Goal: Task Accomplishment & Management: Complete application form

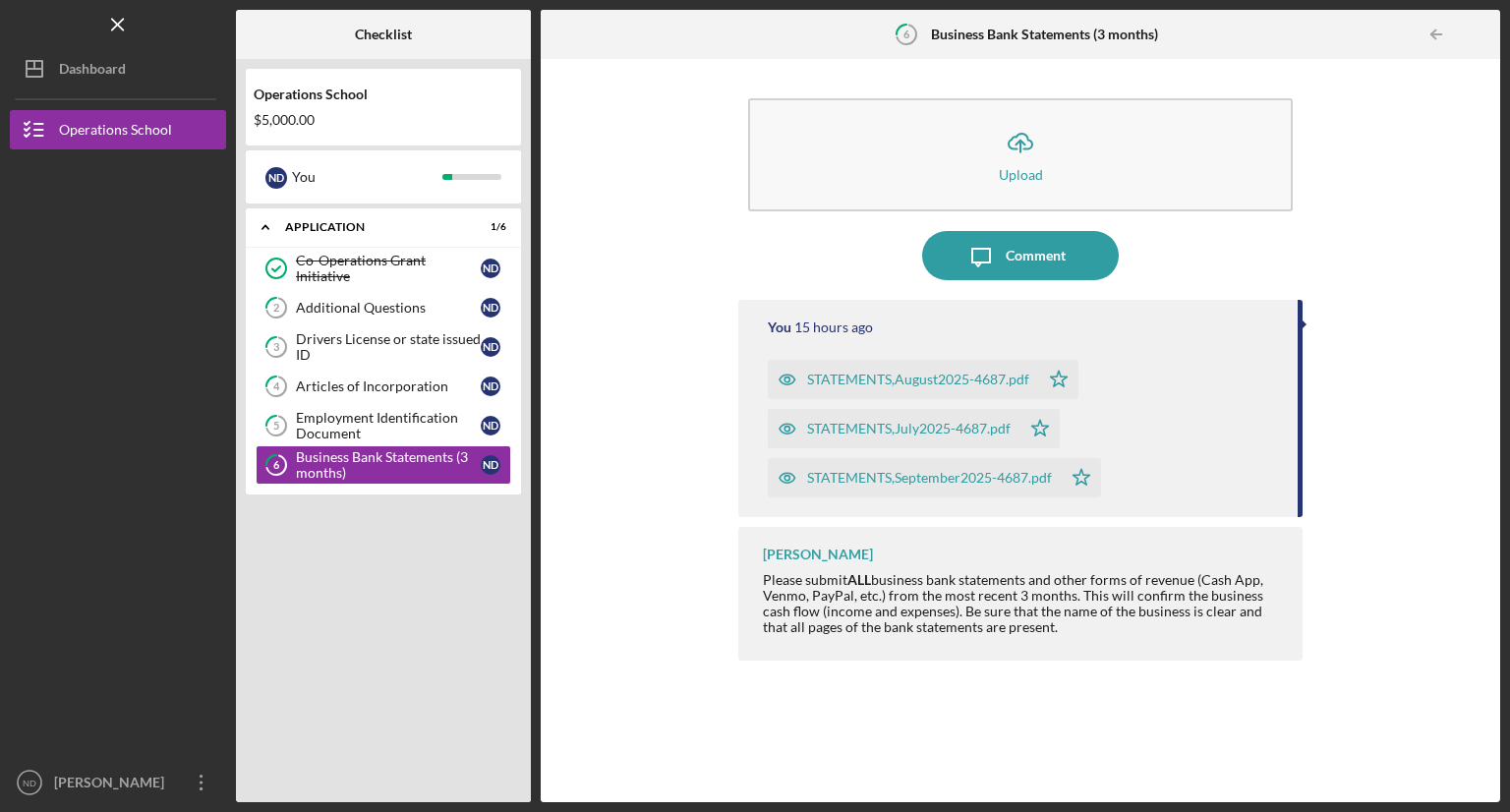
drag, startPoint x: 455, startPoint y: 563, endPoint x: 506, endPoint y: 565, distance: 51.2
click at [455, 563] on div "Icon/Expander Application 1 / 6 Co-Operations Grant Initiative Co-Operations Gr…" at bounding box center [383, 500] width 275 height 584
click at [120, 67] on div "Dashboard" at bounding box center [92, 71] width 67 height 44
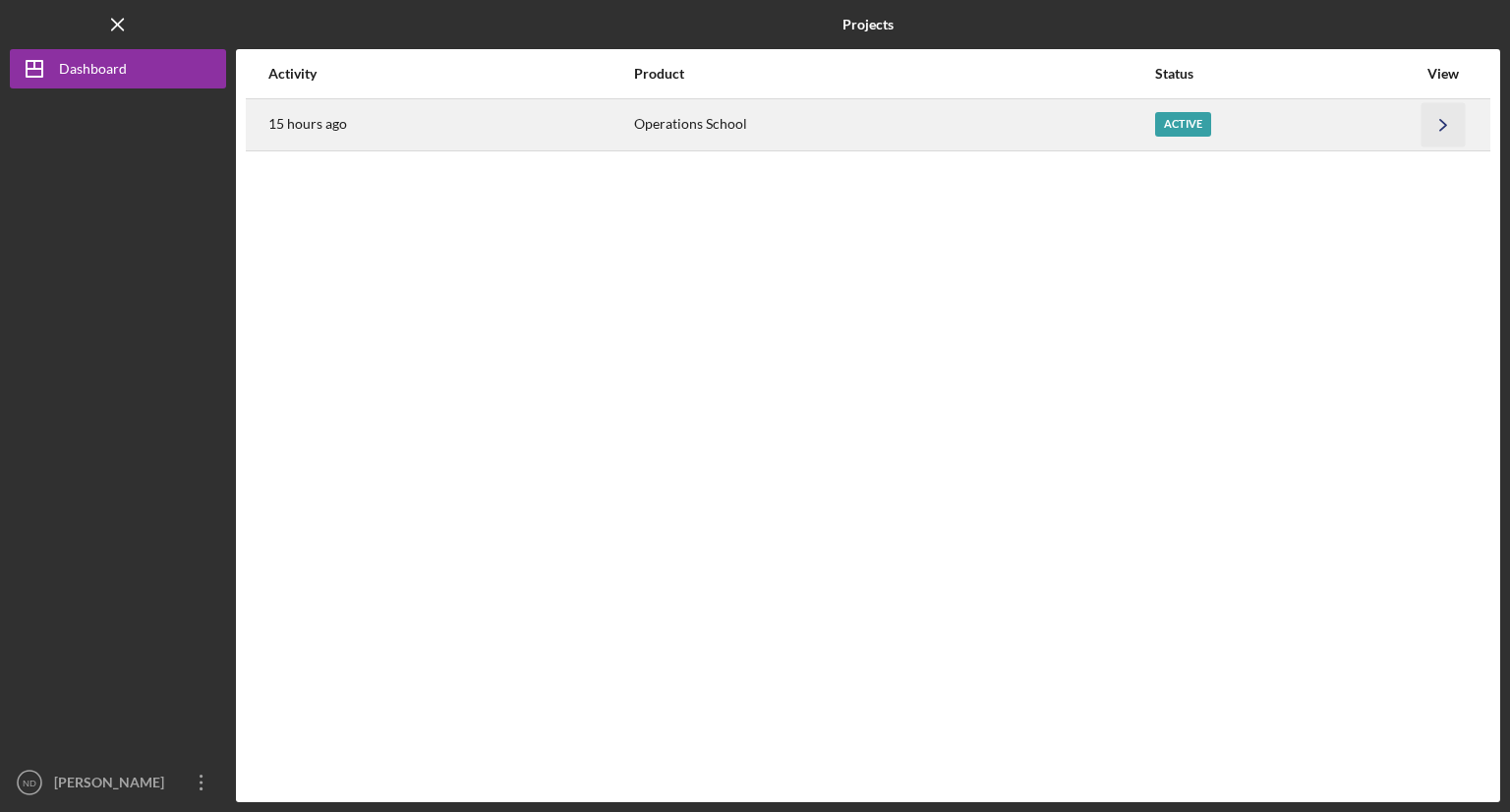
click at [1446, 121] on icon "Icon/Navigate" at bounding box center [1443, 124] width 44 height 44
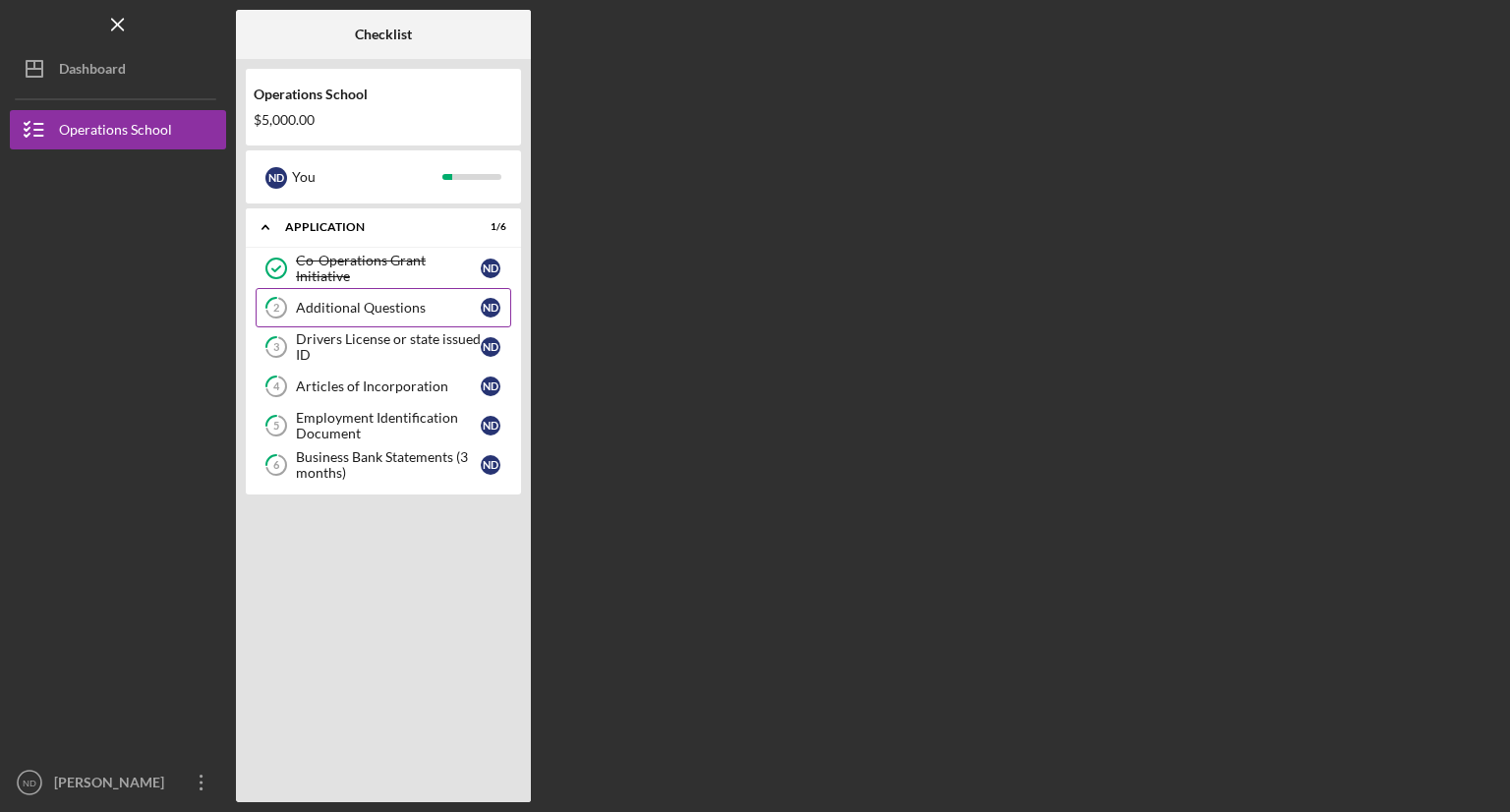
click at [366, 306] on div "Additional Questions" at bounding box center [388, 308] width 185 height 16
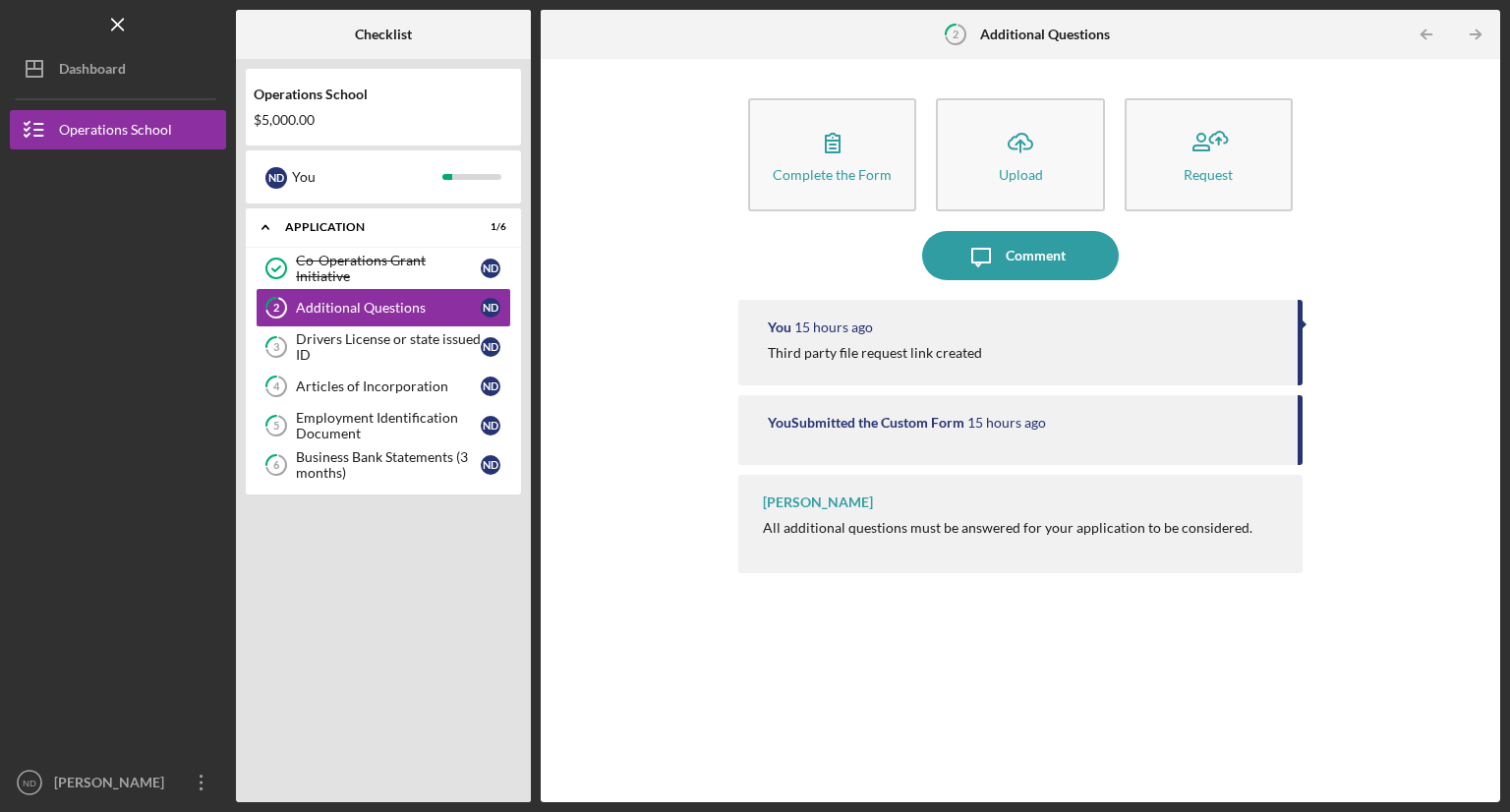
click at [1172, 525] on div "All additional questions must be answered for your application to be considered." at bounding box center [1008, 528] width 490 height 16
click at [1206, 451] on div "You Submitted the Custom Form 15 hours ago" at bounding box center [1020, 430] width 564 height 70
click at [1246, 420] on div "You Submitted the Custom Form 15 hours ago" at bounding box center [1023, 423] width 510 height 16
click at [1302, 322] on div at bounding box center [1303, 324] width 5 height 10
click at [1476, 32] on icon "Icon/Table Pagination Arrow" at bounding box center [1475, 35] width 44 height 44
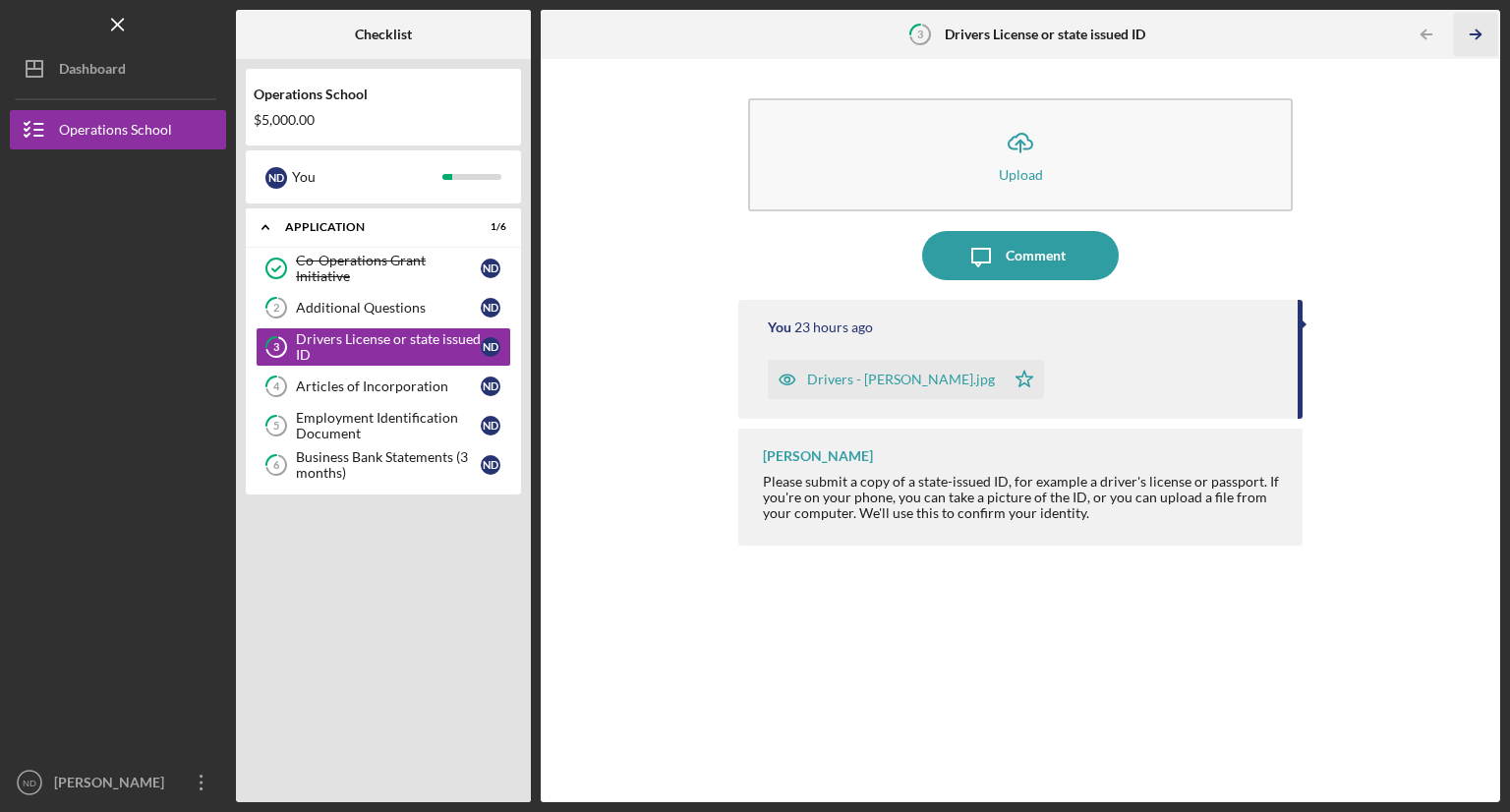
click at [1476, 32] on icon "Icon/Table Pagination Arrow" at bounding box center [1475, 35] width 44 height 44
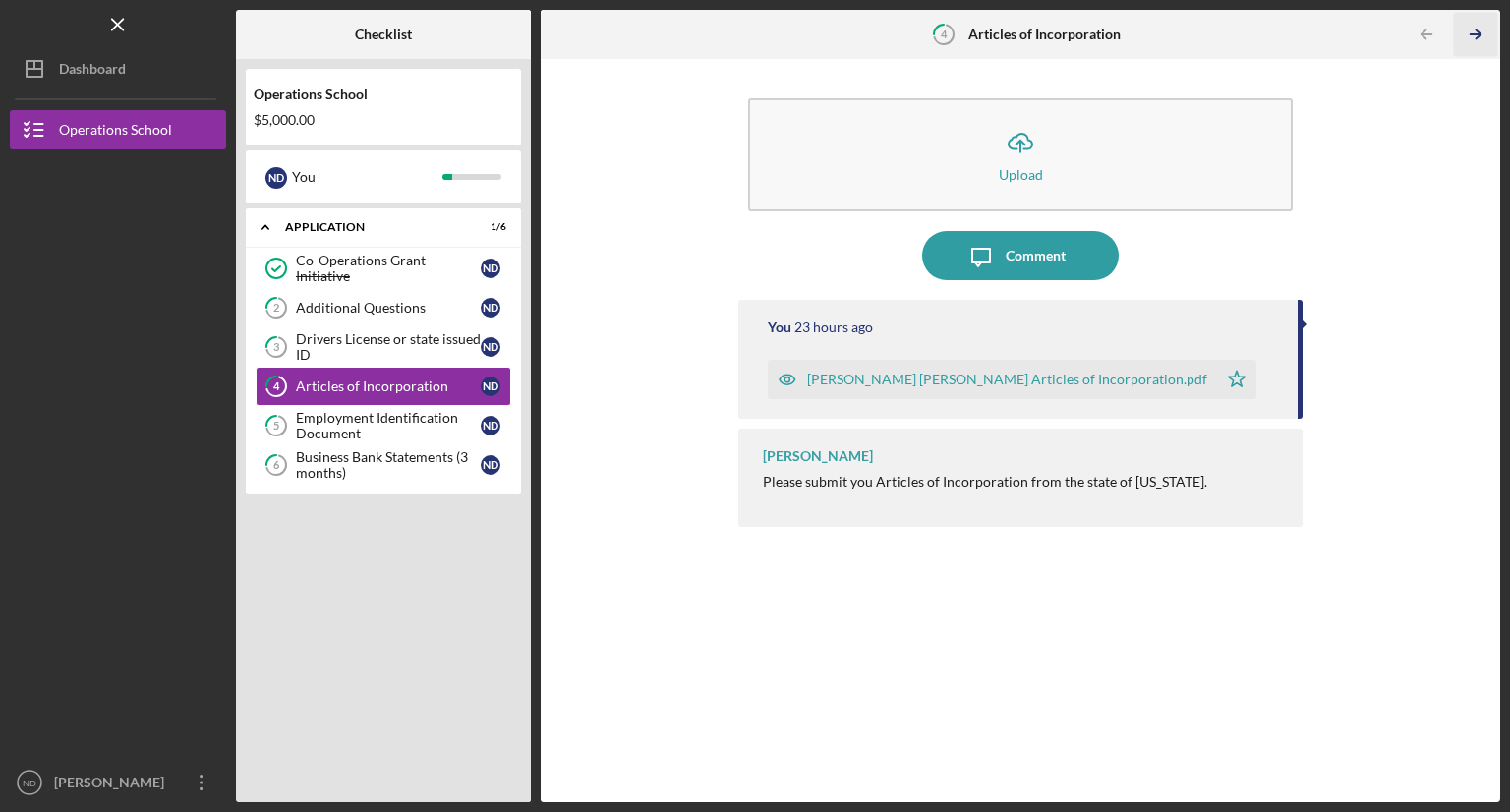
click at [1476, 32] on icon "Icon/Table Pagination Arrow" at bounding box center [1475, 35] width 44 height 44
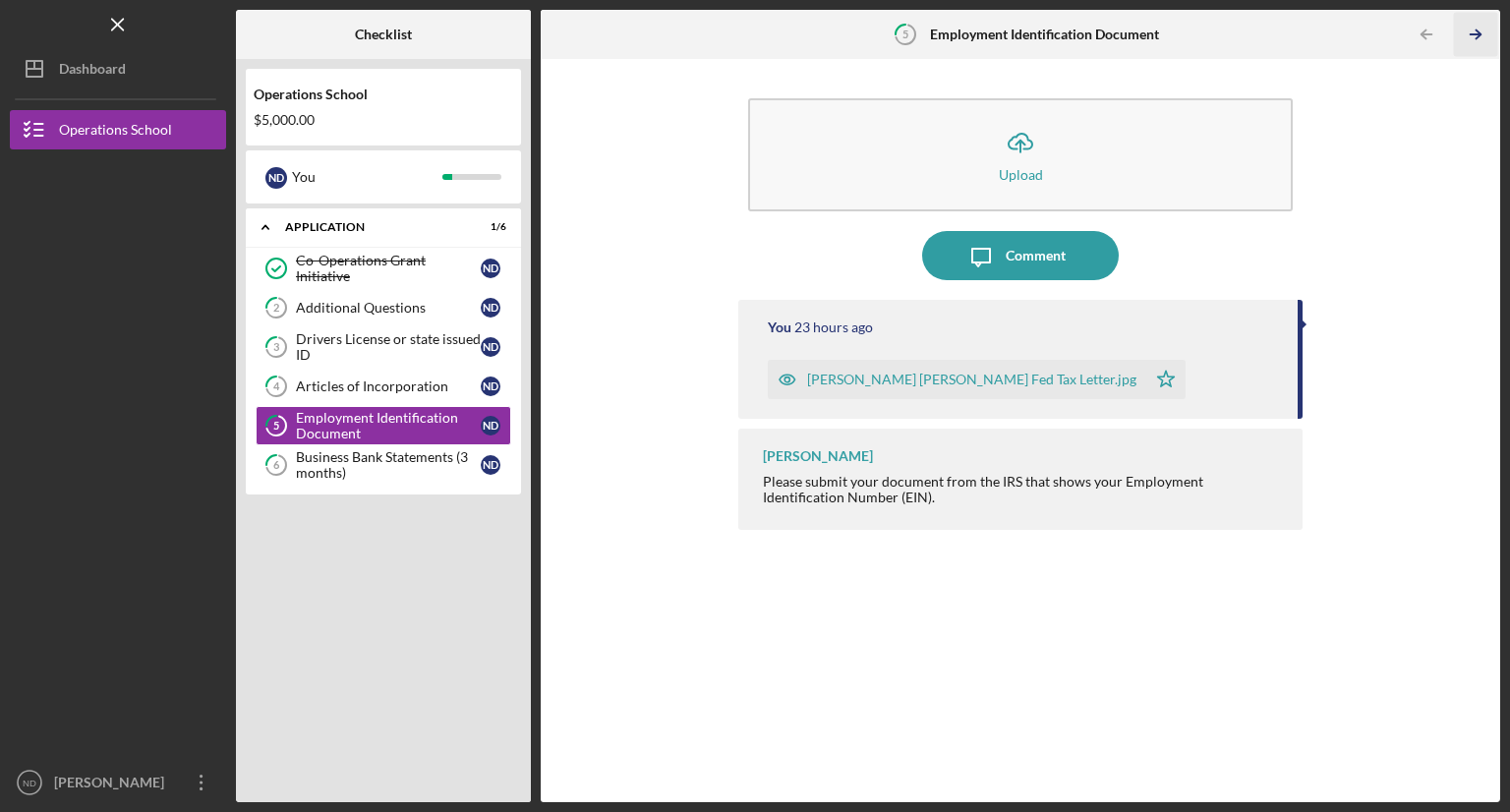
click at [1476, 32] on icon "Icon/Table Pagination Arrow" at bounding box center [1475, 35] width 44 height 44
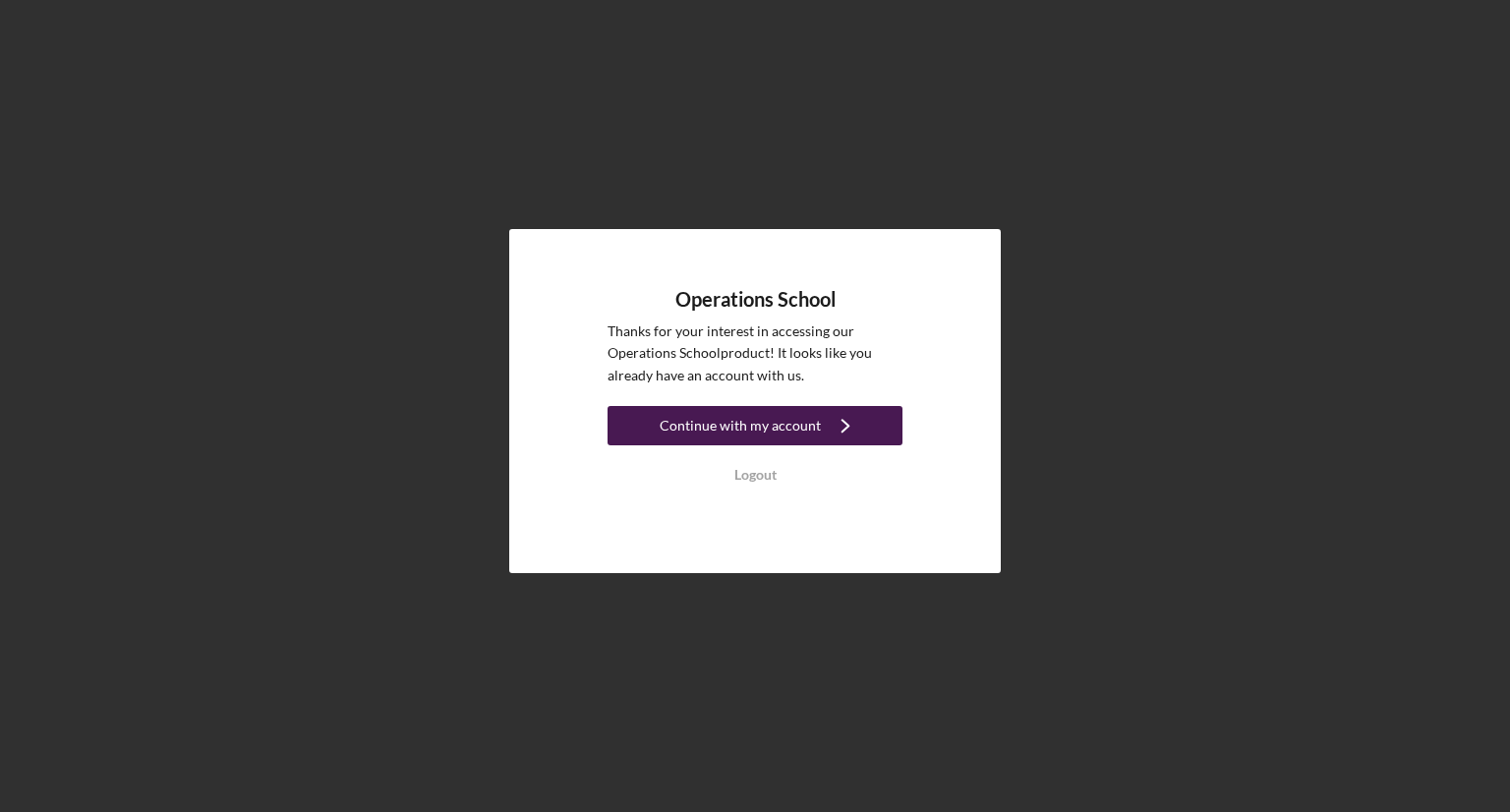
click at [780, 428] on div "Continue with my account" at bounding box center [740, 425] width 161 height 39
